Goal: Information Seeking & Learning: Learn about a topic

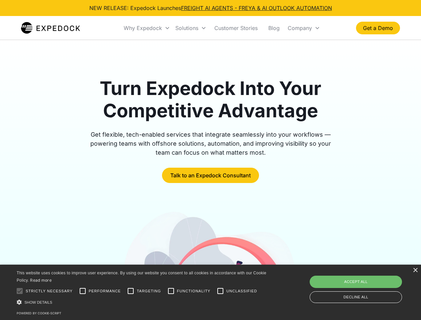
click at [147, 28] on div "Why Expedock" at bounding box center [143, 28] width 38 height 7
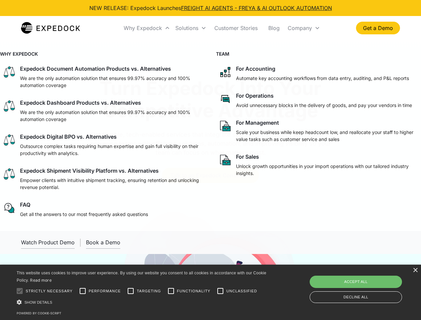
click at [191, 28] on div "Solutions" at bounding box center [186, 28] width 23 height 7
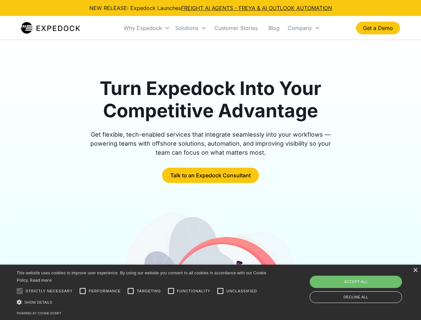
click at [304, 28] on div "Company" at bounding box center [300, 28] width 24 height 7
click at [20, 291] on div at bounding box center [19, 290] width 13 height 13
click at [83, 291] on input "Performance" at bounding box center [82, 290] width 13 height 13
checkbox input "true"
click at [131, 291] on input "Targeting" at bounding box center [130, 290] width 13 height 13
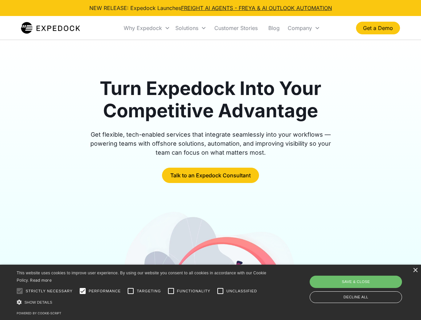
checkbox input "true"
click at [171, 291] on input "Functionality" at bounding box center [170, 290] width 13 height 13
checkbox input "true"
click at [220, 291] on input "Unclassified" at bounding box center [220, 290] width 13 height 13
checkbox input "true"
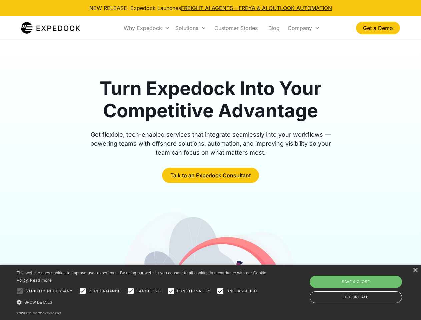
click at [143, 302] on div "Show details Hide details" at bounding box center [143, 302] width 252 height 7
